Goal: Transaction & Acquisition: Purchase product/service

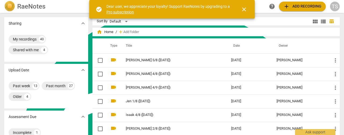
click at [245, 9] on span "close" at bounding box center [243, 9] width 6 height 6
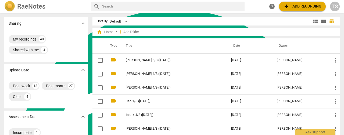
click at [287, 5] on span "add" at bounding box center [286, 6] width 6 height 6
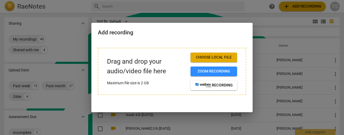
click at [207, 54] on button "Choose local file" at bounding box center [213, 58] width 46 height 10
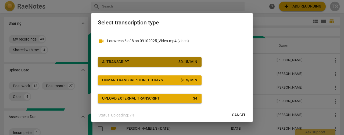
click at [192, 60] on div "$ 0.15 / min" at bounding box center [187, 61] width 19 height 5
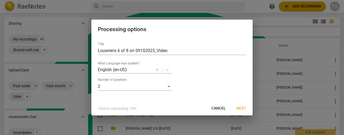
click at [243, 109] on span "Next" at bounding box center [241, 108] width 10 height 5
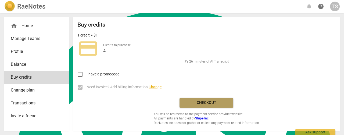
click at [206, 100] on span "Checkout" at bounding box center [206, 102] width 45 height 5
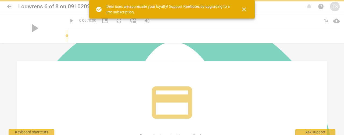
scroll to position [232, 0]
